Goal: Unclear: Unclear

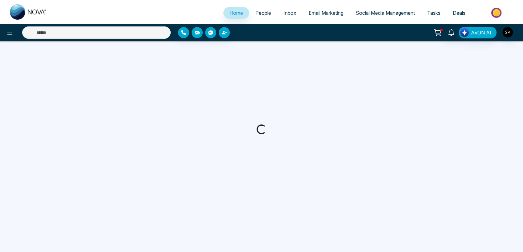
select select "*"
